Goal: Task Accomplishment & Management: Use online tool/utility

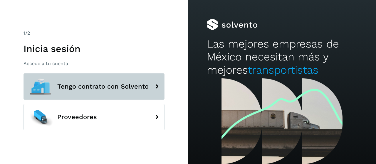
click at [107, 89] on span "Tengo contrato con Solvento" at bounding box center [102, 86] width 91 height 7
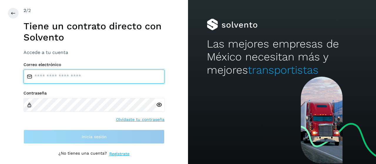
type input "**********"
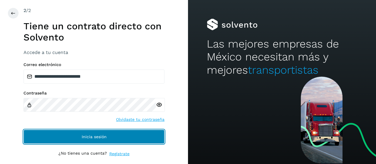
click at [93, 141] on button "Inicia sesión" at bounding box center [93, 137] width 141 height 14
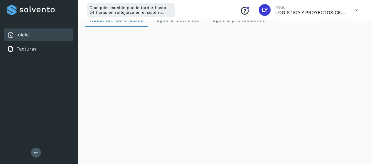
scroll to position [12, 0]
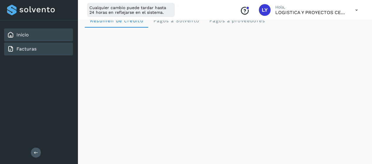
click at [32, 43] on div "Facturas" at bounding box center [38, 49] width 69 height 13
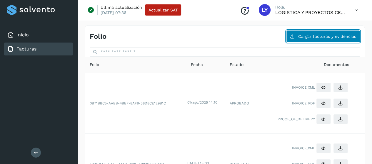
click at [300, 34] on span "Cargar facturas y evidencias" at bounding box center [327, 36] width 58 height 4
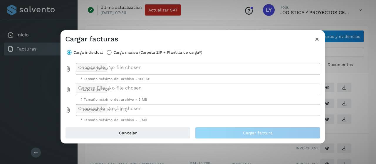
click at [130, 69] on div at bounding box center [196, 69] width 241 height 12
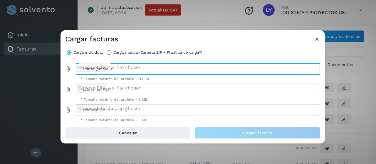
type input "**********"
click at [142, 95] on div "* Tamaño máximo del archivo - 5 MB" at bounding box center [198, 98] width 245 height 6
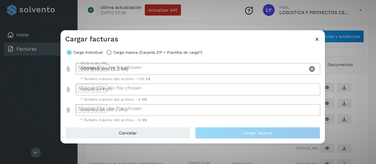
click at [136, 91] on div at bounding box center [196, 90] width 241 height 12
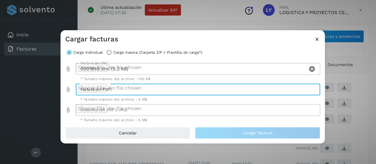
type input "**********"
click at [127, 111] on div at bounding box center [196, 110] width 241 height 12
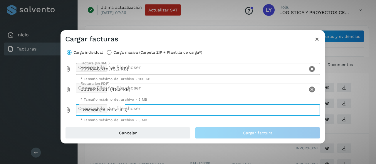
type input "**********"
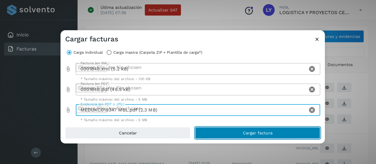
click at [219, 135] on button "Cargar factura" at bounding box center [257, 133] width 125 height 12
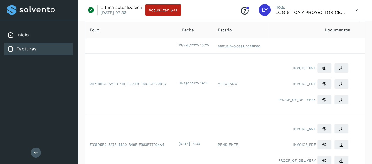
scroll to position [35, 0]
click at [325, 78] on button at bounding box center [324, 83] width 15 height 10
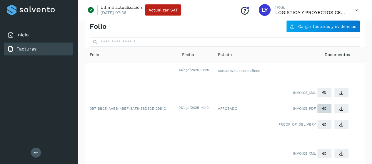
scroll to position [23, 0]
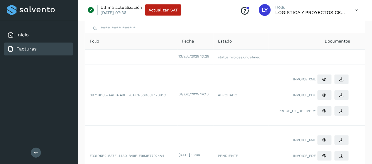
click at [241, 56] on td "statusInvoices.undefined" at bounding box center [240, 57] width 55 height 15
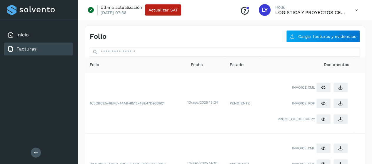
scroll to position [12, 0]
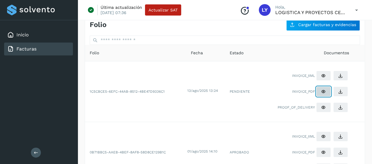
click at [323, 90] on icon at bounding box center [323, 91] width 5 height 5
click at [323, 108] on icon at bounding box center [323, 107] width 5 height 5
